Goal: Use online tool/utility

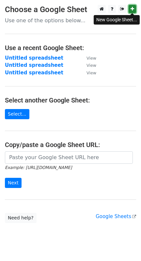
click at [135, 11] on link at bounding box center [133, 9] width 8 height 8
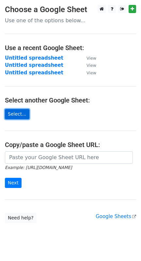
click at [16, 114] on link "Select..." at bounding box center [17, 114] width 25 height 10
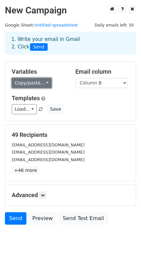
click at [39, 82] on link "Copy/paste..." at bounding box center [32, 83] width 40 height 10
